Goal: Task Accomplishment & Management: Use online tool/utility

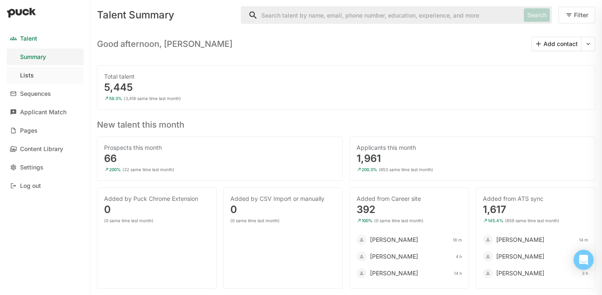
click at [35, 76] on link "Lists" at bounding box center [45, 75] width 77 height 17
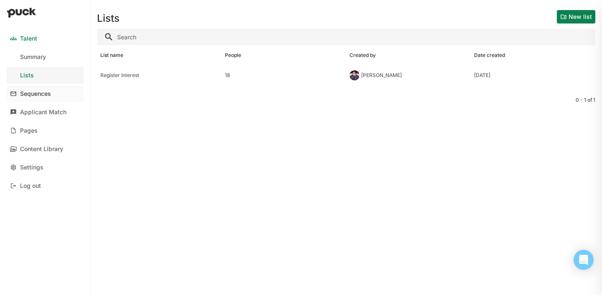
click at [35, 98] on link "Sequences" at bounding box center [45, 93] width 77 height 17
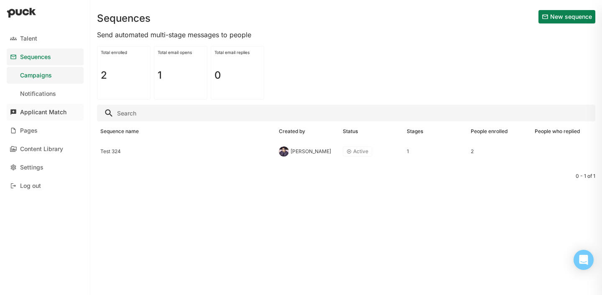
click at [32, 118] on link "Applicant Match" at bounding box center [45, 112] width 77 height 17
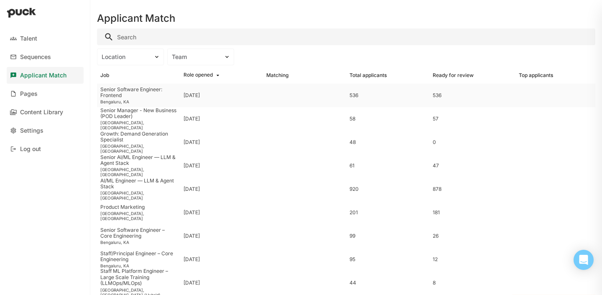
click at [456, 98] on div "536" at bounding box center [471, 95] width 77 height 6
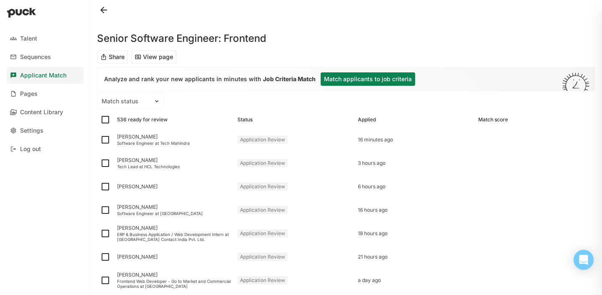
click at [361, 79] on button "Match applicants to job criteria" at bounding box center [368, 78] width 95 height 13
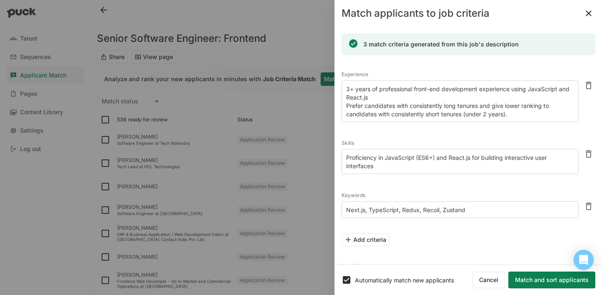
click at [350, 89] on textarea "3+ years of professional front-end development experience using JavaScript and …" at bounding box center [460, 101] width 237 height 42
type textarea "5+ years of professional front-end development experience using JavaScript and …"
click at [539, 275] on button "Match and sort applicants" at bounding box center [552, 279] width 87 height 17
